Goal: Task Accomplishment & Management: Complete application form

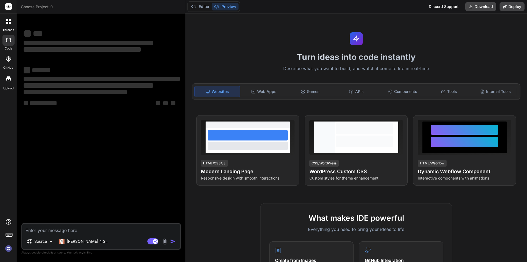
click at [75, 231] on textarea at bounding box center [101, 229] width 158 height 10
click at [78, 240] on p "[PERSON_NAME] 4 S.." at bounding box center [87, 240] width 41 height 5
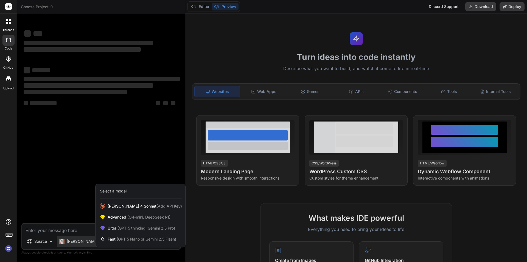
click at [82, 230] on div at bounding box center [263, 131] width 527 height 262
type textarea "x"
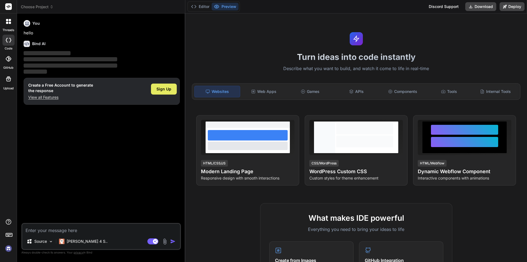
click at [165, 91] on span "Sign Up" at bounding box center [164, 88] width 15 height 5
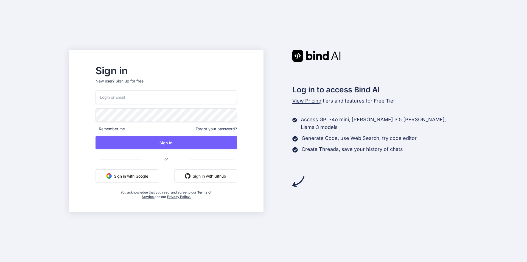
click at [141, 81] on div "Sign up for free" at bounding box center [130, 80] width 28 height 5
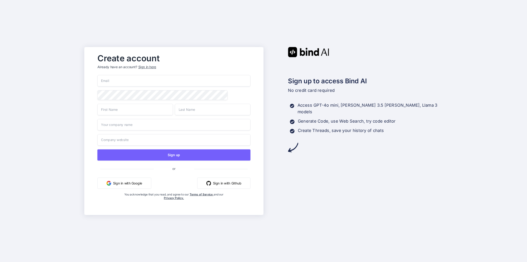
click at [147, 80] on input "email" at bounding box center [174, 81] width 153 height 12
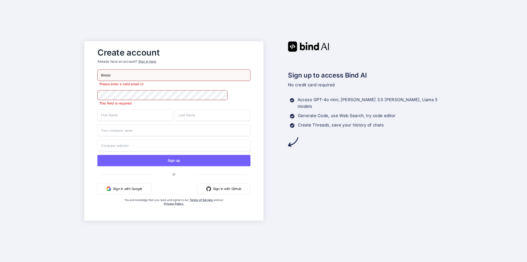
click at [146, 80] on input "Bindai" at bounding box center [174, 75] width 153 height 12
type input "[EMAIL_ADDRESS][DOMAIN_NAME]"
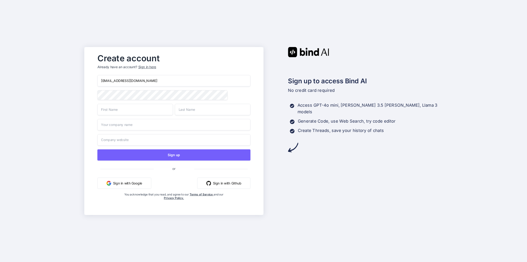
click at [134, 115] on input "text" at bounding box center [136, 110] width 76 height 12
type input "A"
type input "[PERSON_NAME]"
click at [205, 111] on input "text" at bounding box center [213, 110] width 76 height 12
type input "[PERSON_NAME]"
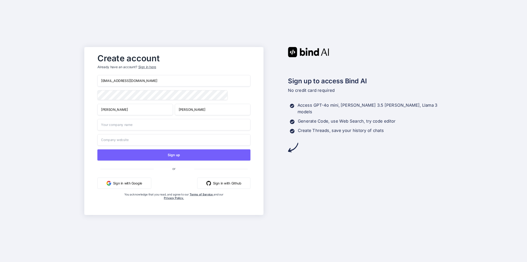
click at [115, 127] on input "text" at bounding box center [174, 125] width 153 height 12
type input "XYZ"
click at [112, 141] on input "text" at bounding box center [174, 140] width 153 height 12
type input "[DOMAIN_NAME]"
drag, startPoint x: 151, startPoint y: 81, endPoint x: 83, endPoint y: 76, distance: 68.3
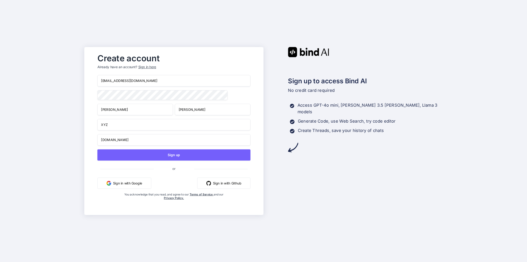
click at [83, 76] on div "Create account Already have an account? Sign in here [EMAIL_ADDRESS][DOMAIN_NAM…" at bounding box center [263, 131] width 527 height 262
click at [163, 80] on input "[EMAIL_ADDRESS][DOMAIN_NAME]" at bounding box center [174, 81] width 153 height 12
drag, startPoint x: 162, startPoint y: 80, endPoint x: 93, endPoint y: 78, distance: 68.7
click at [93, 78] on div "Create account Already have an account? Sign in here [EMAIL_ADDRESS][DOMAIN_NAM…" at bounding box center [174, 131] width 164 height 160
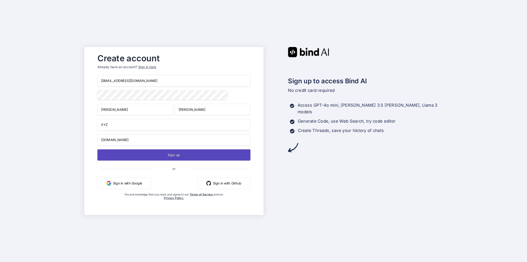
click at [185, 157] on button "Sign up" at bounding box center [174, 154] width 153 height 11
